Goal: Task Accomplishment & Management: Use online tool/utility

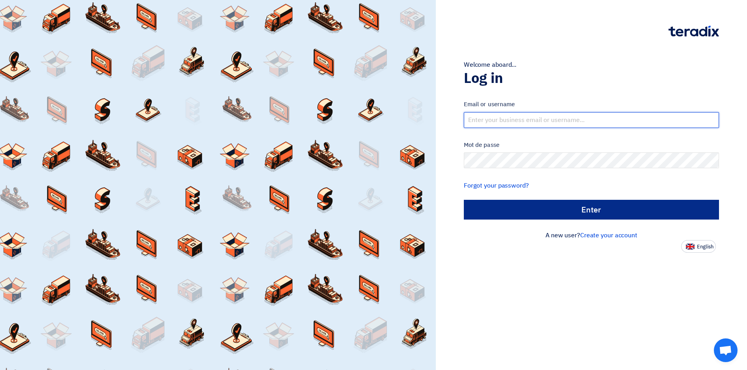
type input "[EMAIL_ADDRESS][DOMAIN_NAME]"
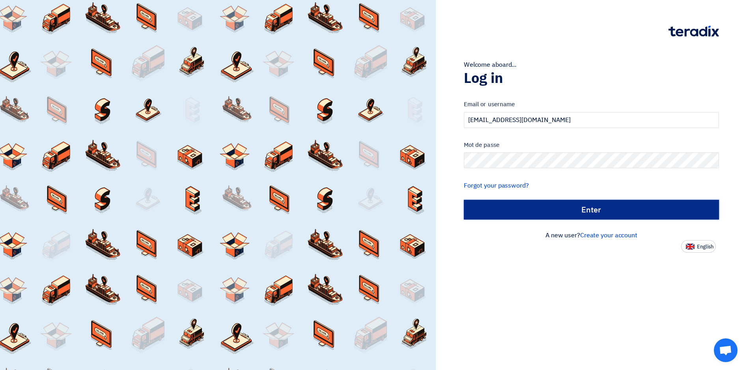
click at [588, 210] on input "الدخول" at bounding box center [591, 210] width 255 height 20
type input "Sign in"
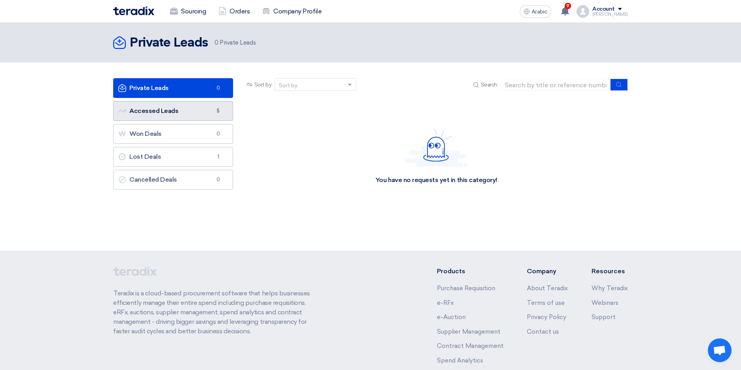
click at [160, 109] on font "Accessed Leads Accessed Leads" at bounding box center [148, 110] width 60 height 7
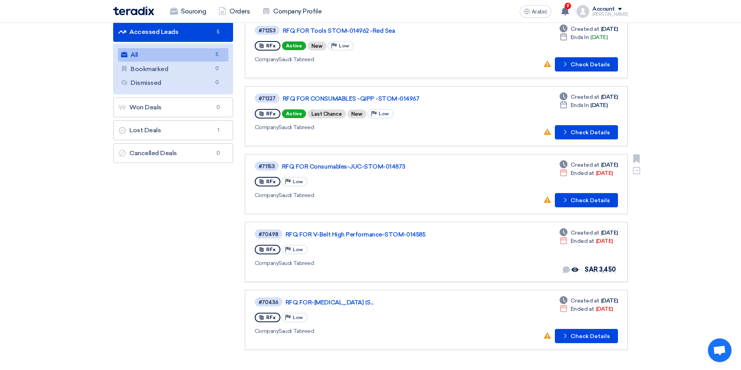
scroll to position [118, 0]
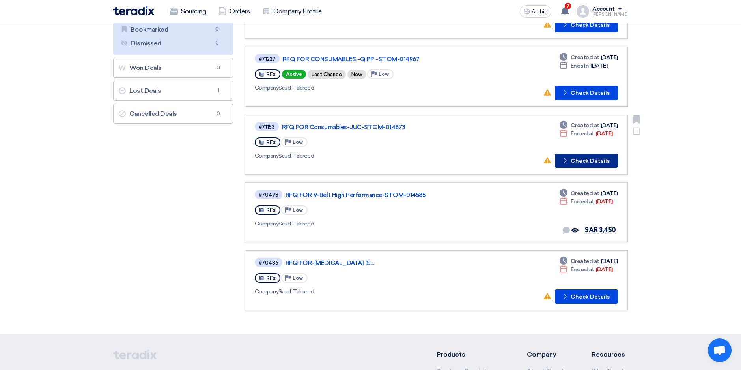
click at [593, 162] on font "Check Details" at bounding box center [590, 161] width 39 height 6
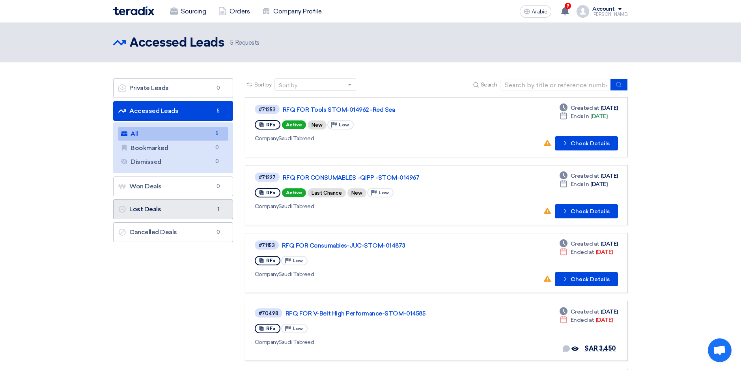
click at [140, 209] on font "Lost Deals Lost Deals" at bounding box center [139, 208] width 43 height 7
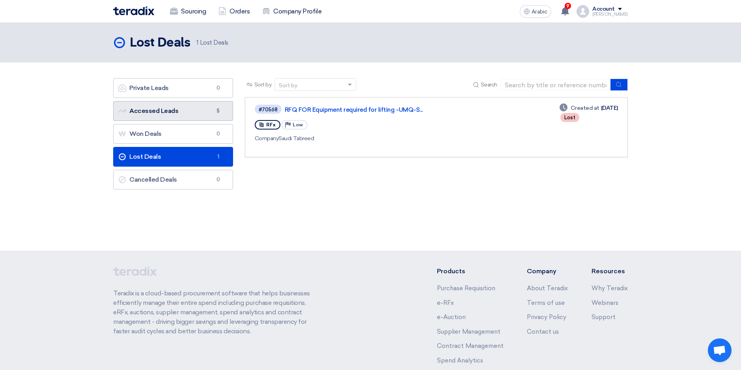
click at [155, 111] on font "Accessed Leads Accessed Leads" at bounding box center [148, 110] width 60 height 7
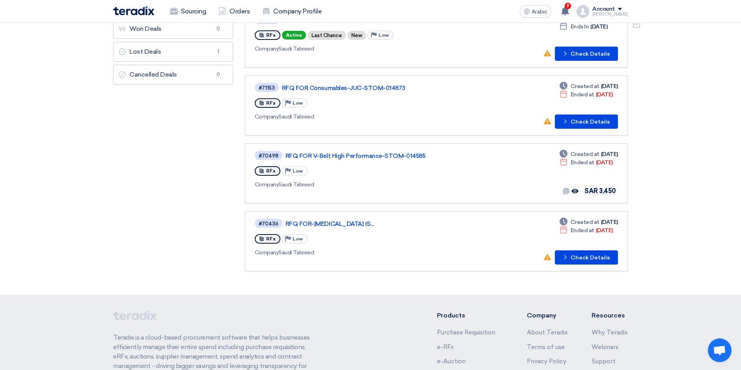
scroll to position [158, 0]
click at [414, 152] on link "RFQ FOR V-Belt High Performance-STOM-014585" at bounding box center [384, 155] width 197 height 7
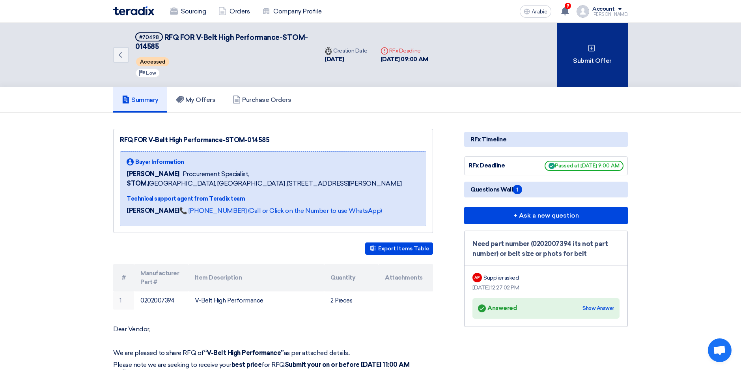
click at [597, 57] on font "Submit Offer" at bounding box center [592, 60] width 38 height 9
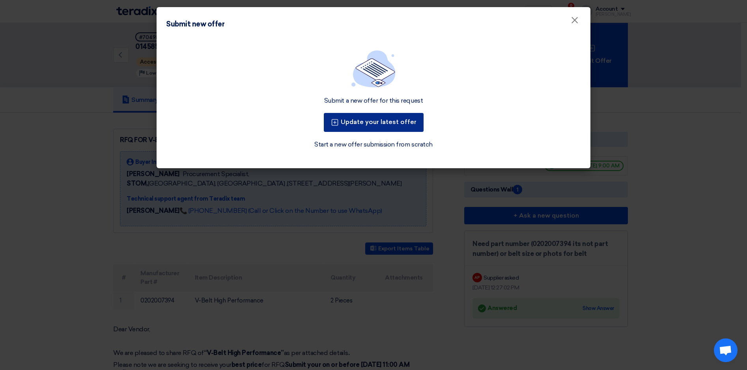
click at [354, 122] on font "Update your latest offer" at bounding box center [379, 121] width 76 height 7
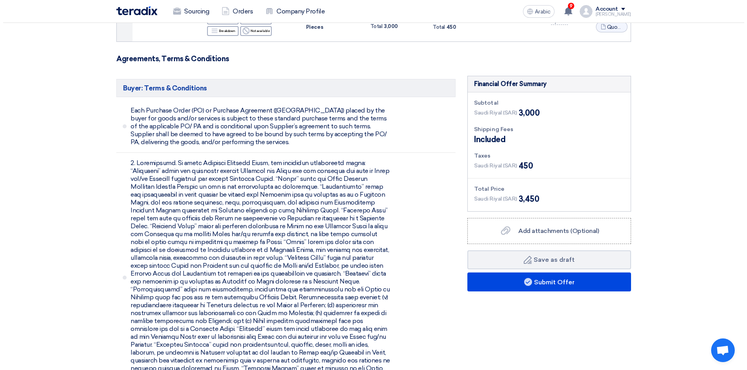
scroll to position [158, 0]
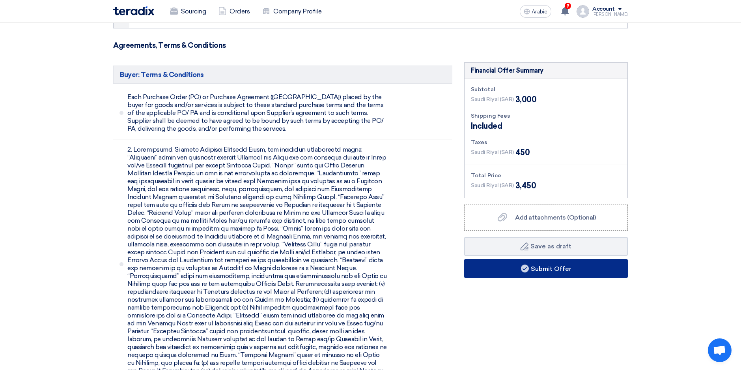
click at [544, 268] on font "Submit Offer" at bounding box center [551, 267] width 41 height 7
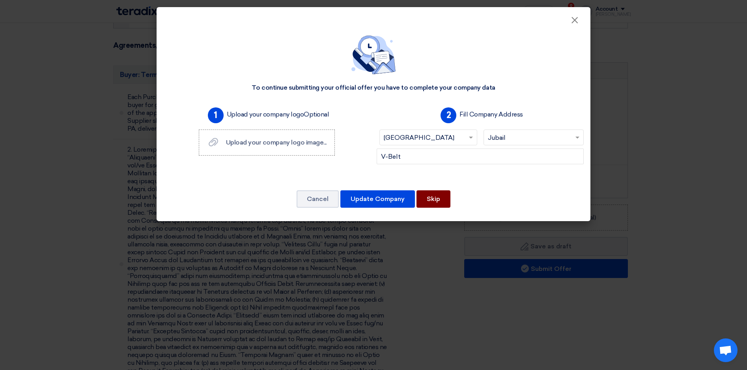
click at [442, 202] on button "Skip" at bounding box center [433, 198] width 34 height 17
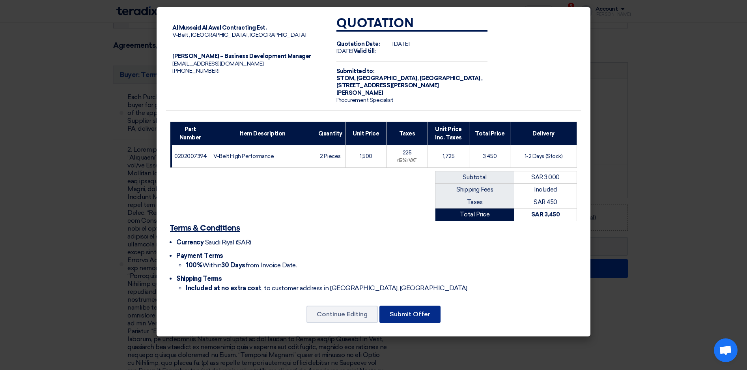
click at [414, 315] on button "Submit Offer" at bounding box center [409, 313] width 61 height 17
